Goal: Transaction & Acquisition: Purchase product/service

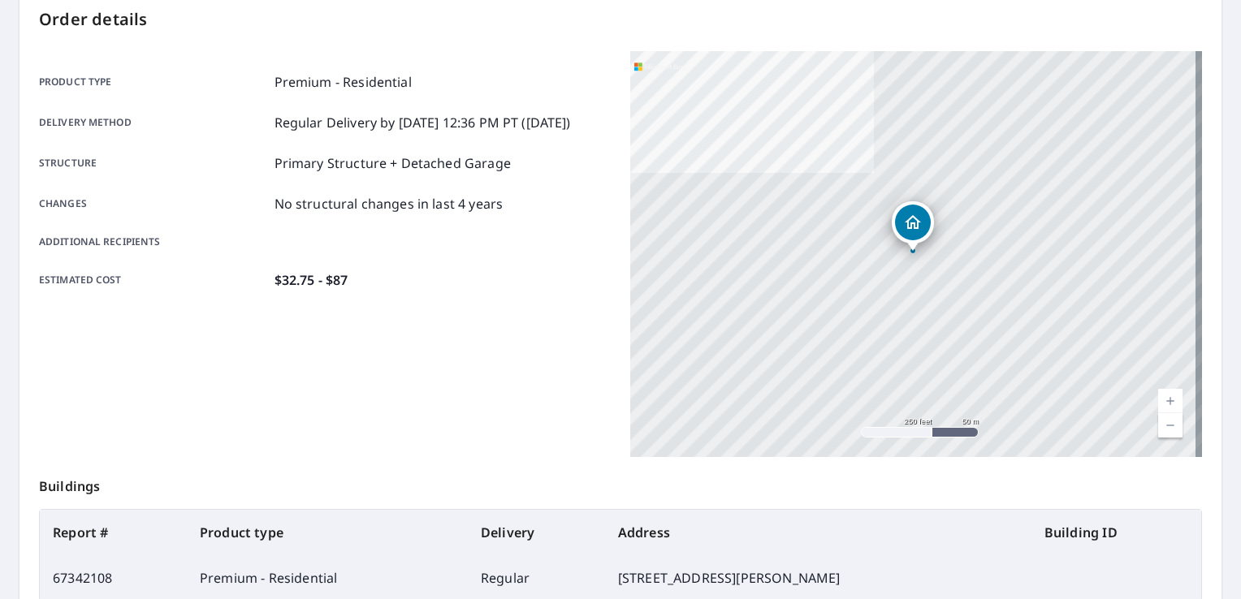
scroll to position [355, 0]
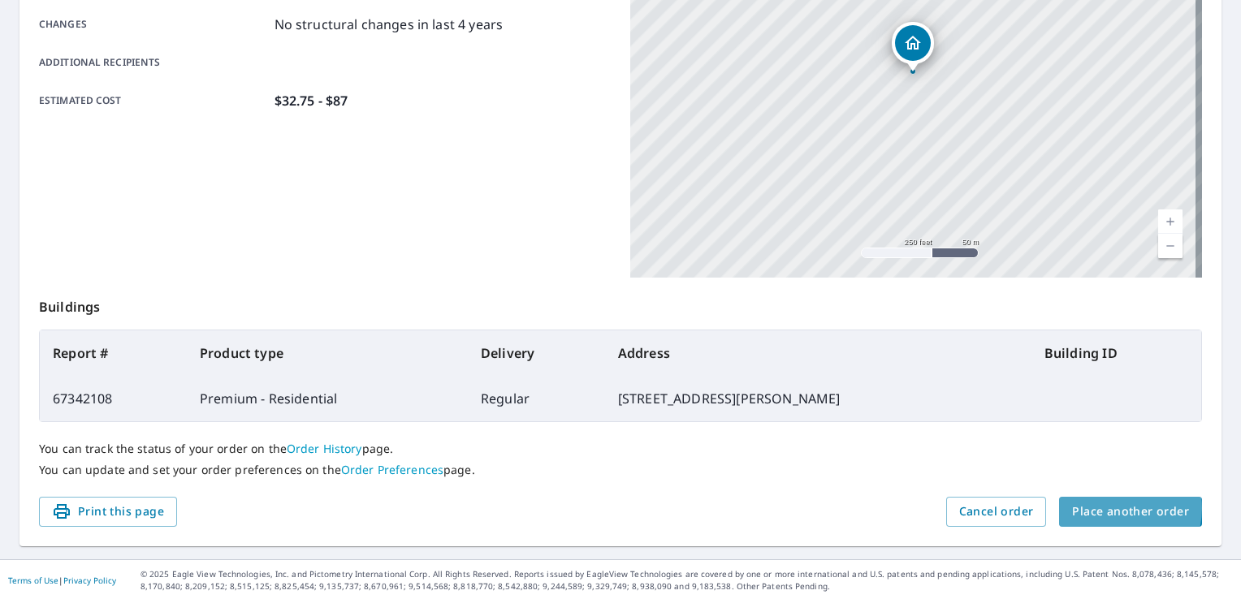
click at [1107, 508] on span "Place another order" at bounding box center [1130, 512] width 117 height 20
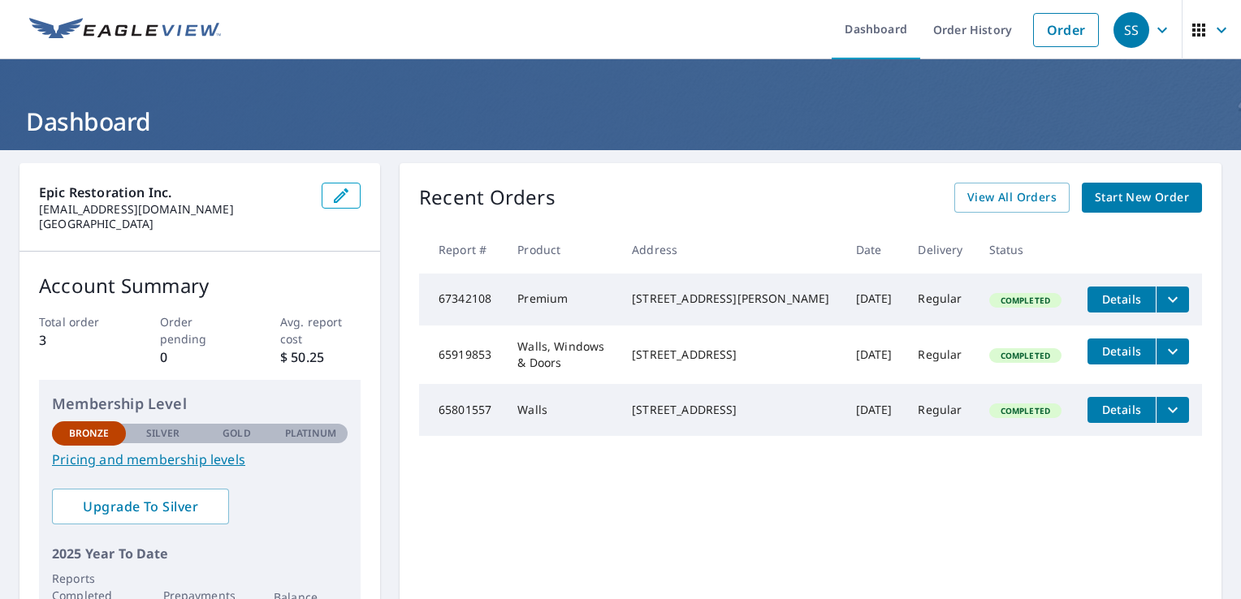
drag, startPoint x: 734, startPoint y: 312, endPoint x: 1033, endPoint y: 505, distance: 355.9
click at [1033, 505] on div "Recent Orders View All Orders Start New Order Report # Product Address Date Del…" at bounding box center [811, 409] width 822 height 493
click at [616, 299] on td "Premium" at bounding box center [561, 300] width 115 height 52
drag, startPoint x: 778, startPoint y: 296, endPoint x: 655, endPoint y: 300, distance: 122.7
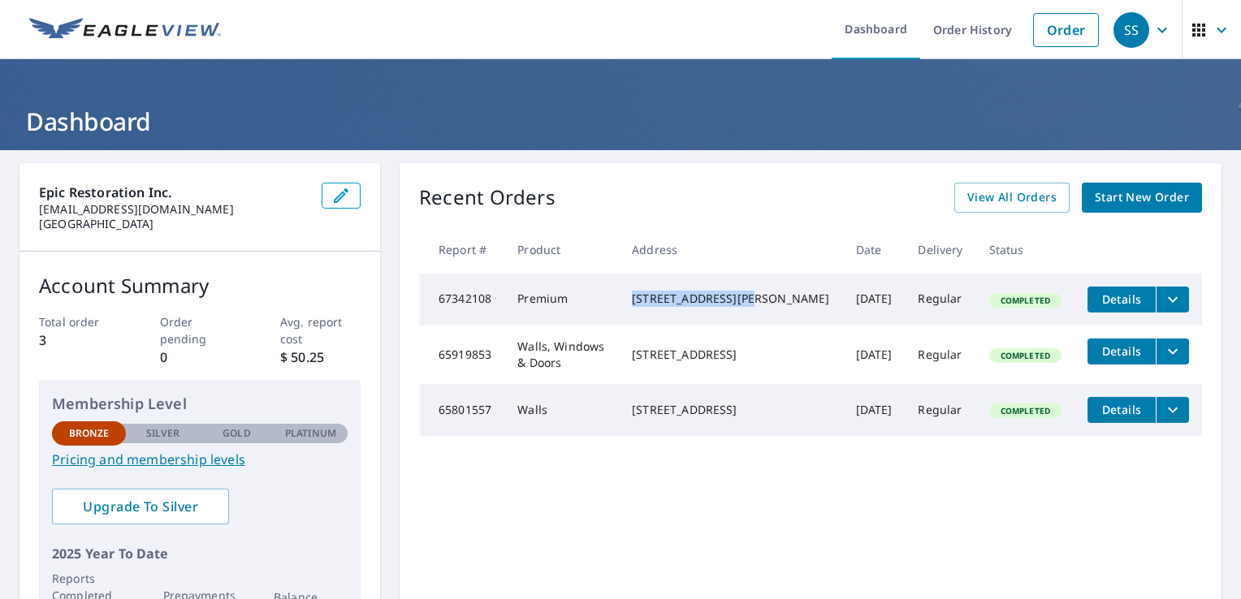
click at [655, 300] on td "[STREET_ADDRESS][PERSON_NAME]" at bounding box center [730, 300] width 223 height 52
drag, startPoint x: 655, startPoint y: 300, endPoint x: 744, endPoint y: 301, distance: 88.5
click at [744, 301] on div "[STREET_ADDRESS][PERSON_NAME]" at bounding box center [730, 299] width 197 height 16
copy div "[STREET_ADDRESS][PERSON_NAME]"
click at [1134, 201] on span "Start New Order" at bounding box center [1142, 198] width 94 height 20
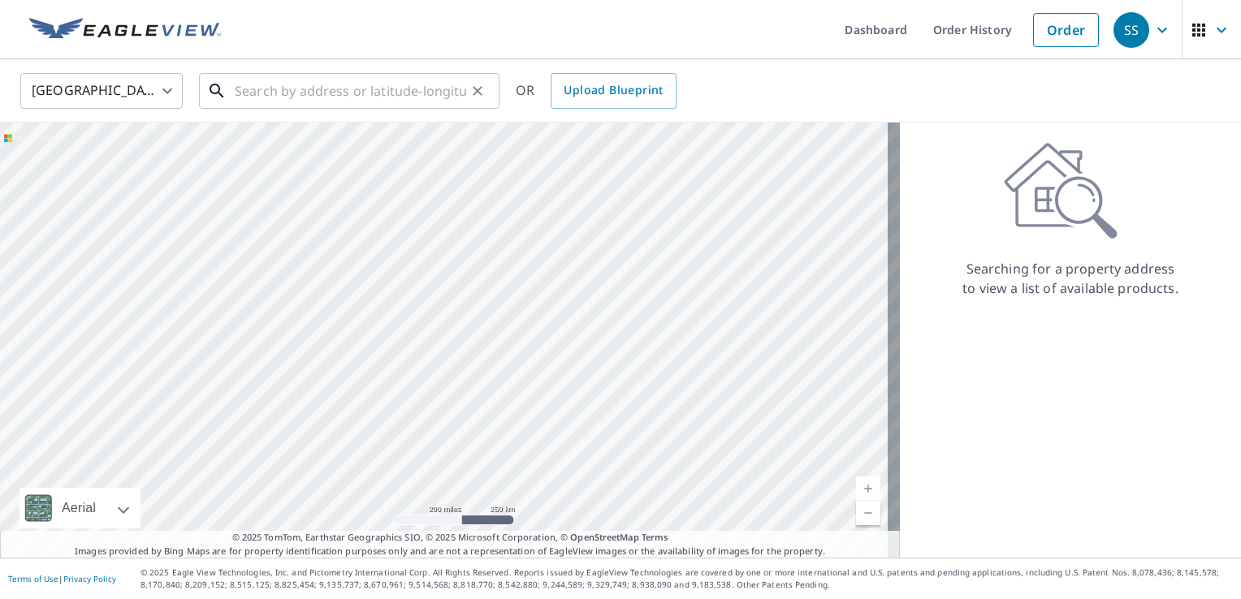
click at [320, 88] on input "text" at bounding box center [350, 90] width 231 height 45
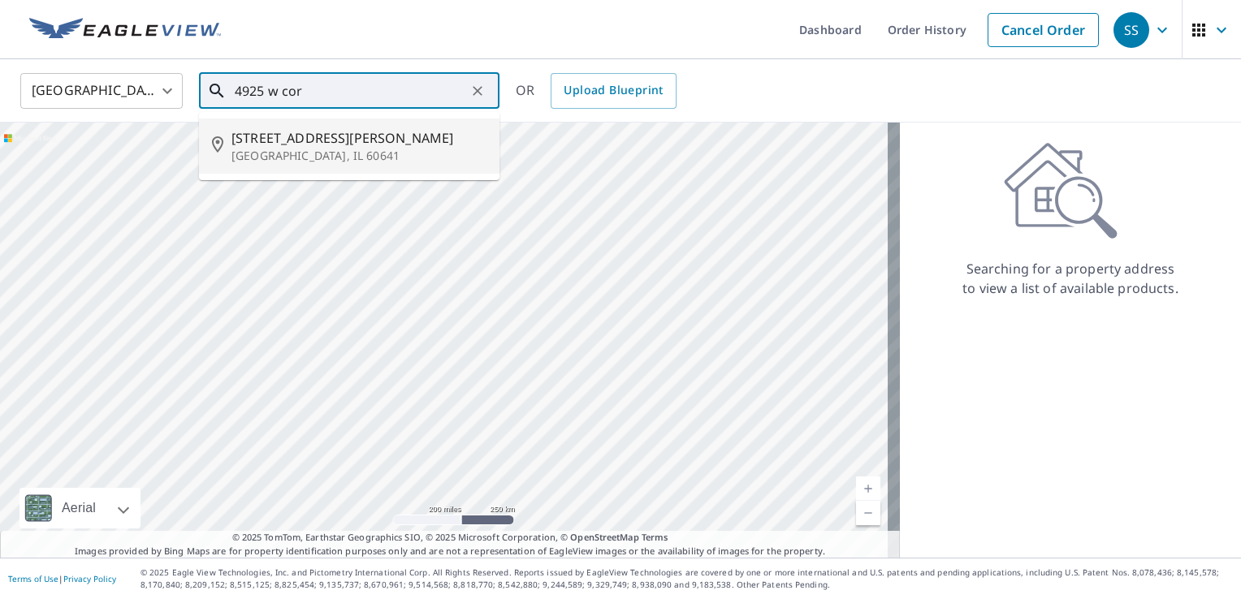
click at [312, 154] on p "[GEOGRAPHIC_DATA], IL 60641" at bounding box center [358, 156] width 255 height 16
type input "[STREET_ADDRESS][PERSON_NAME]"
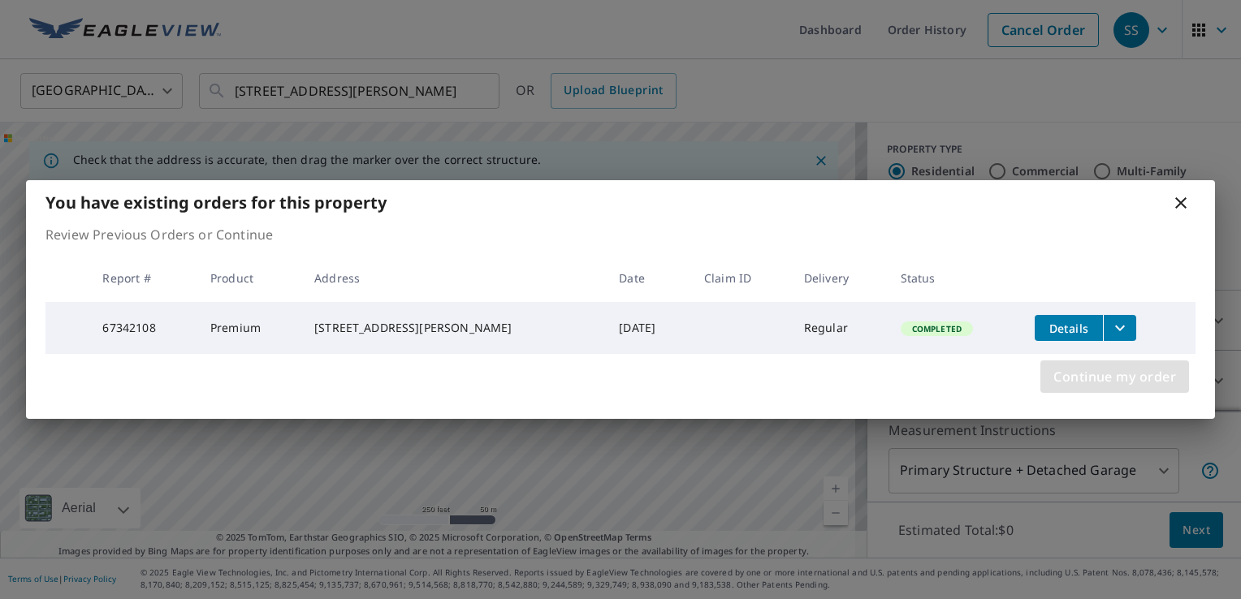
click at [1070, 382] on span "Continue my order" at bounding box center [1114, 376] width 123 height 23
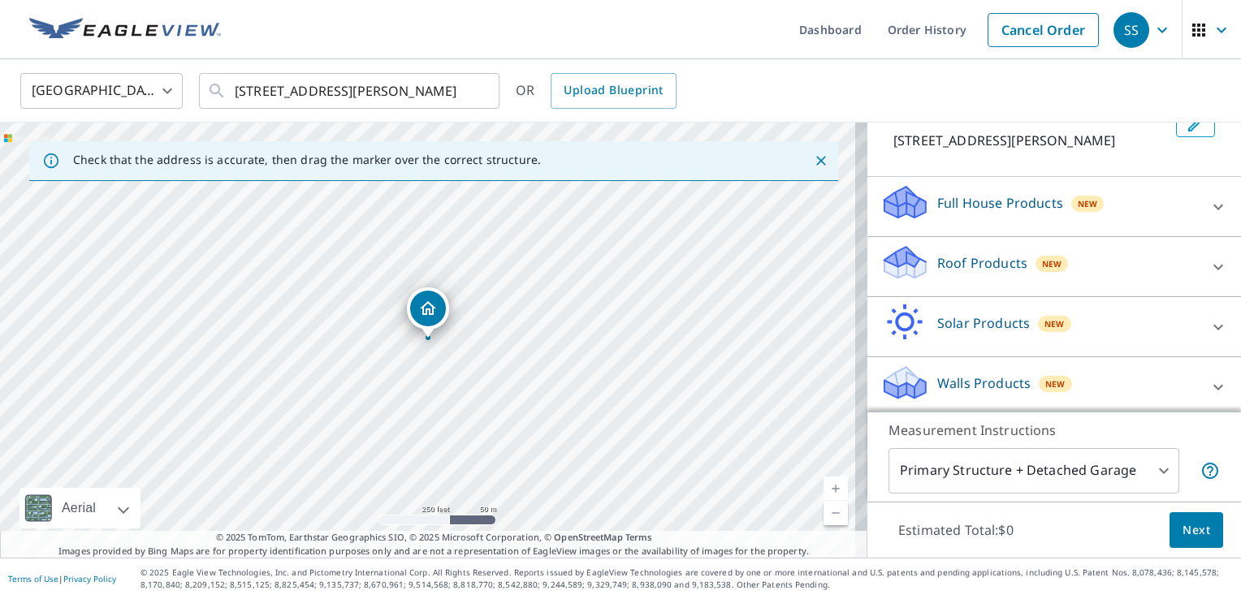
scroll to position [118, 0]
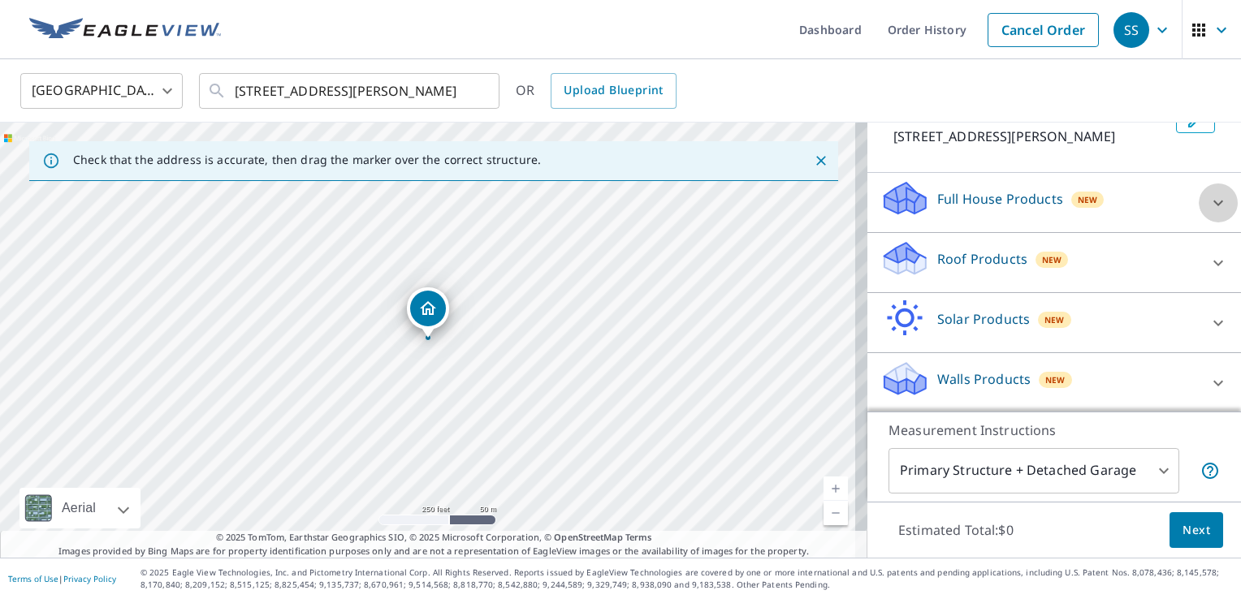
click at [1213, 203] on icon at bounding box center [1218, 203] width 10 height 6
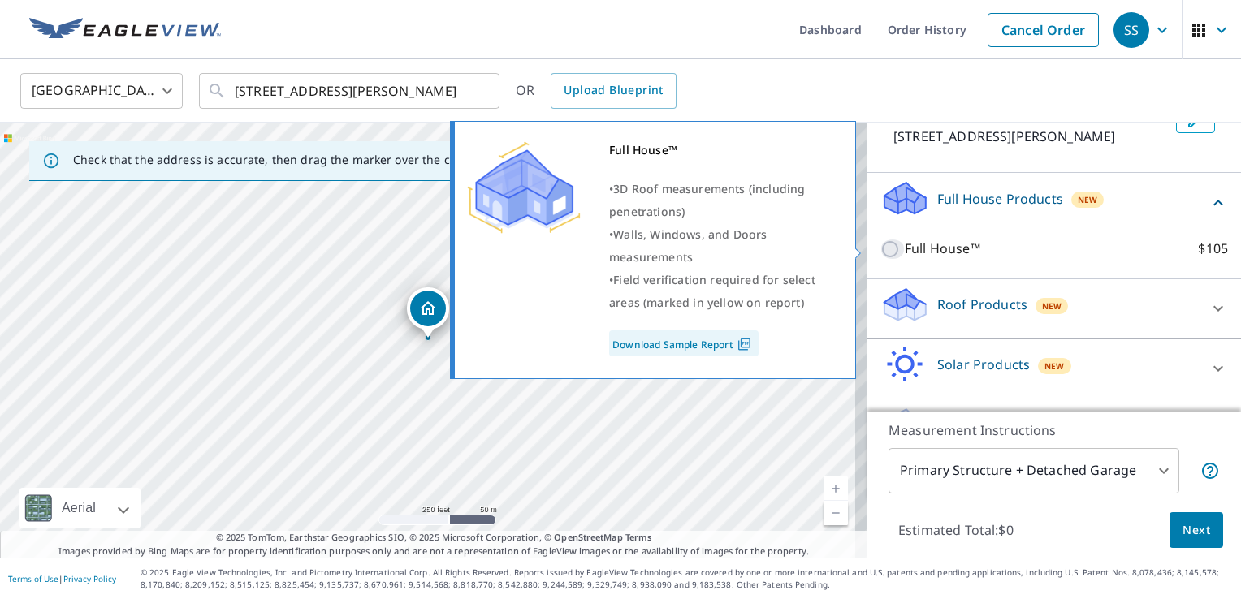
click at [882, 249] on input "Full House™ $105" at bounding box center [892, 249] width 24 height 19
checkbox input "true"
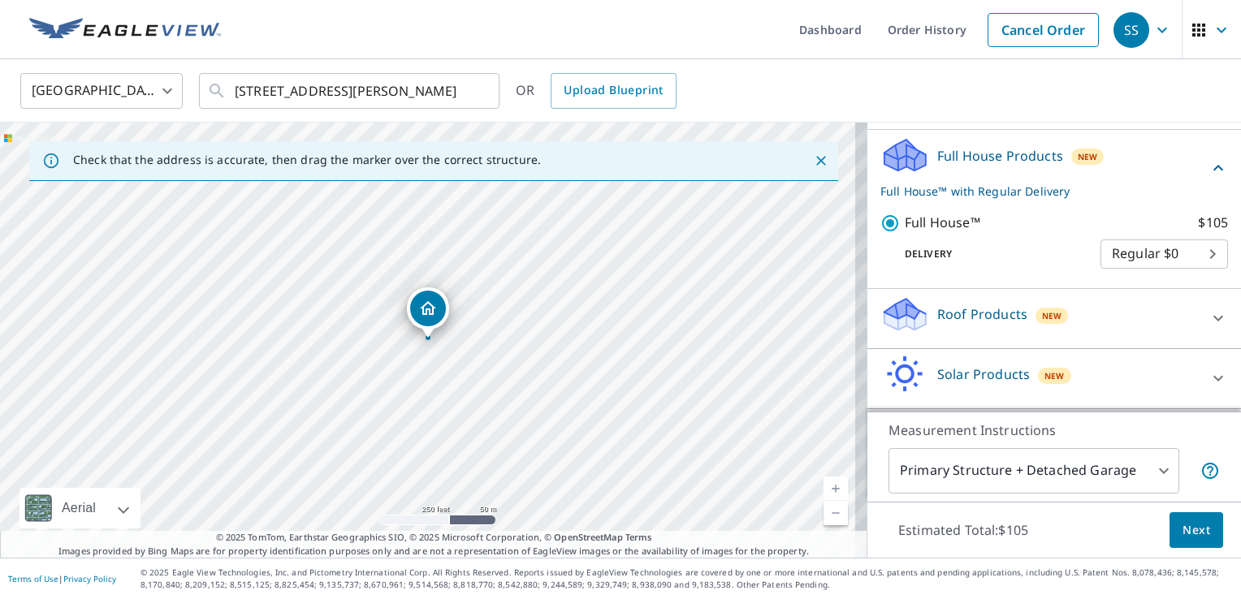
scroll to position [216, 0]
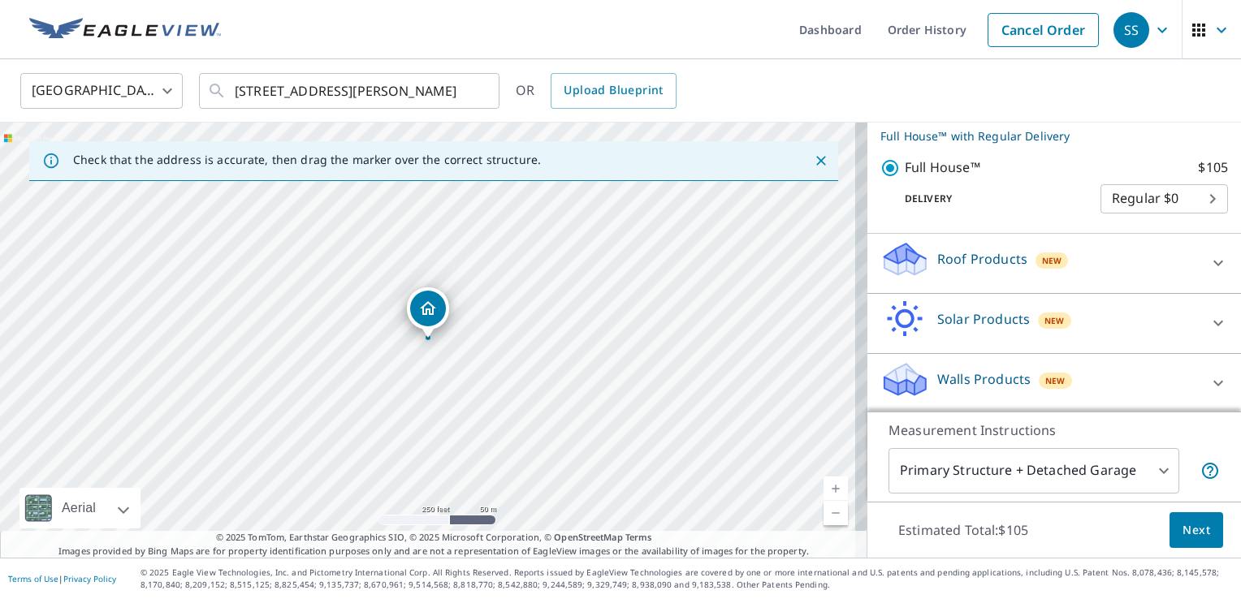
click at [1186, 538] on span "Next" at bounding box center [1196, 531] width 28 height 20
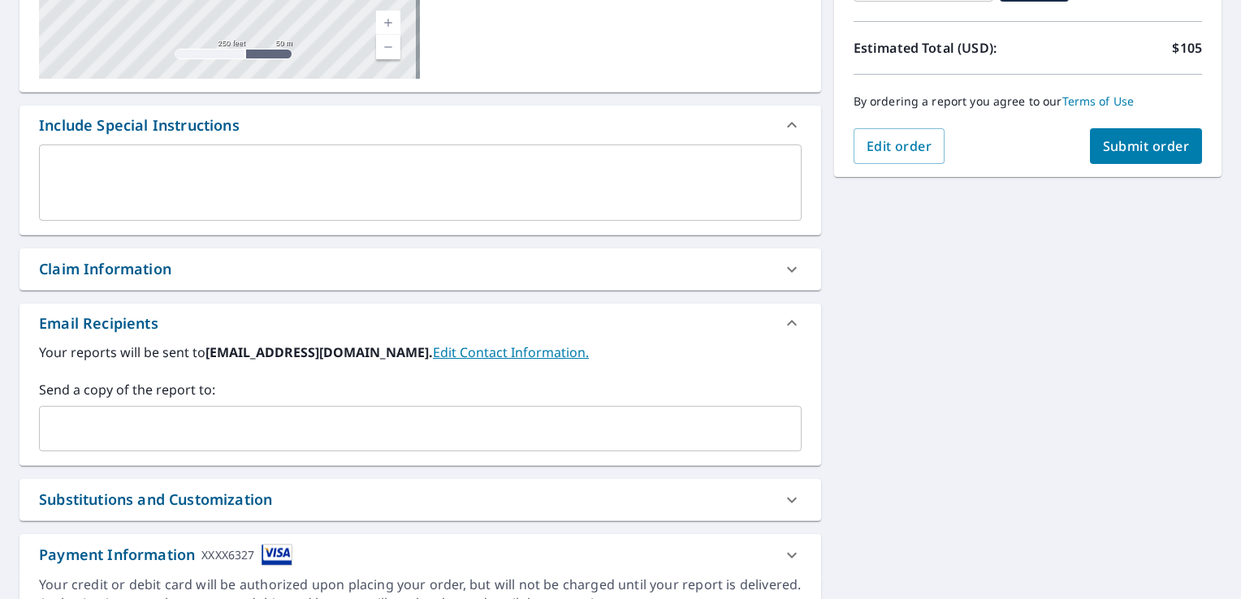
scroll to position [181, 0]
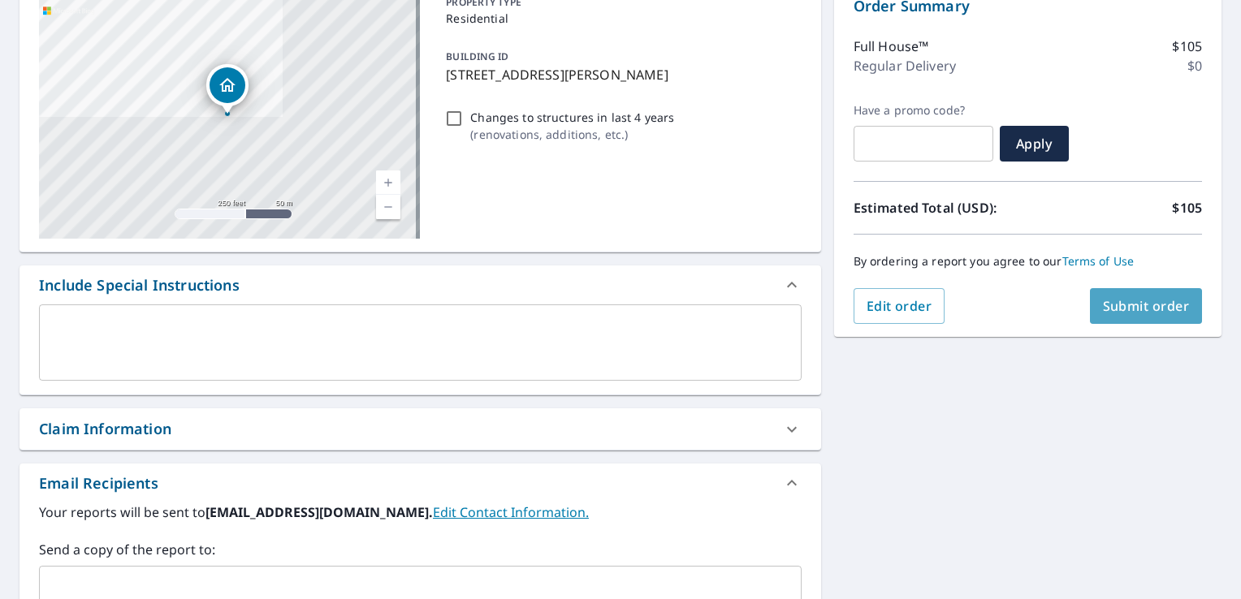
click at [1124, 315] on button "Submit order" at bounding box center [1146, 306] width 113 height 36
